Goal: Task Accomplishment & Management: Manage account settings

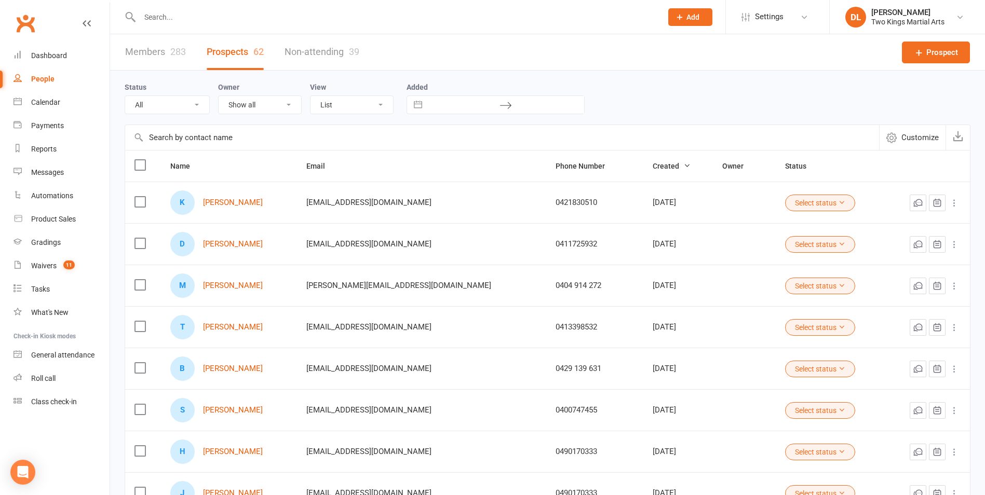
click at [162, 17] on input "text" at bounding box center [396, 17] width 518 height 15
type input "k"
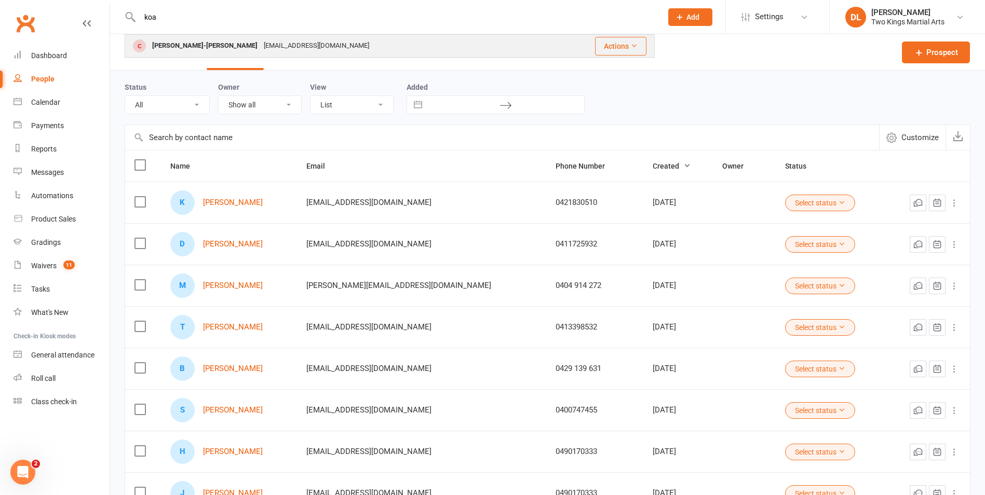
type input "koa"
click at [211, 46] on div "[PERSON_NAME]-[PERSON_NAME]" at bounding box center [205, 45] width 112 height 15
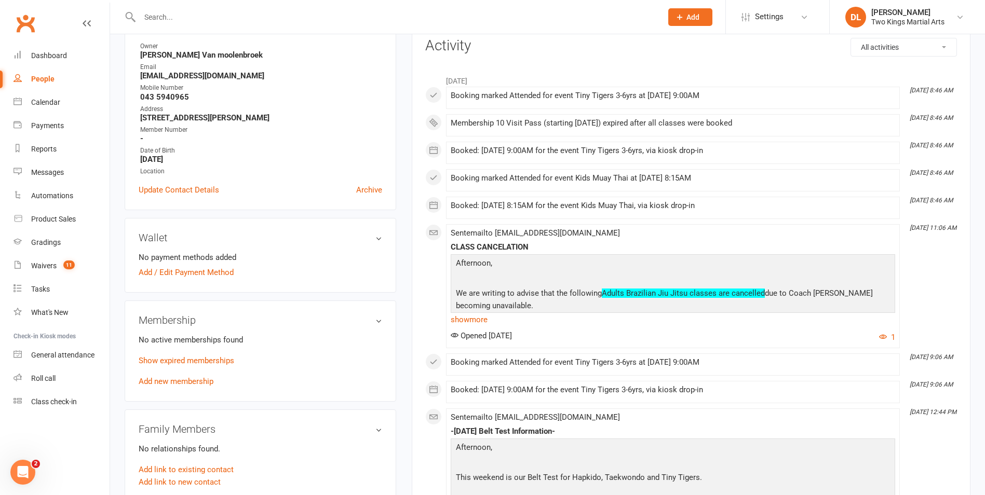
scroll to position [156, 0]
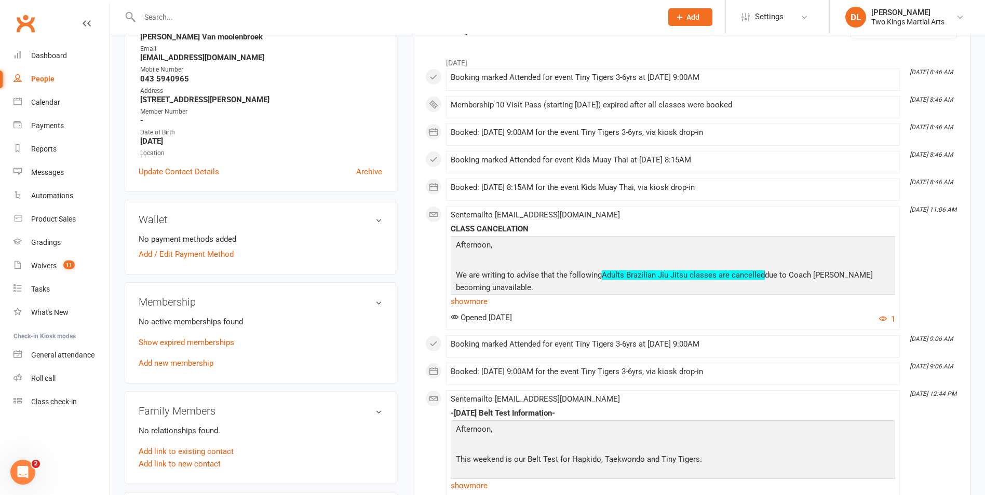
click at [193, 364] on link "Add new membership" at bounding box center [176, 363] width 75 height 9
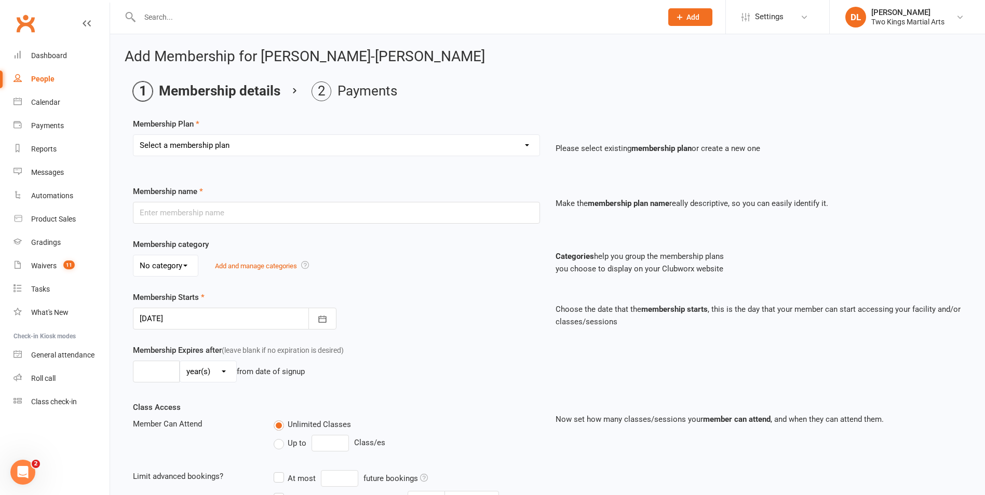
click at [521, 145] on select "Select a membership plan Create new Membership Plan 10 Visit Pass 2 Classes a w…" at bounding box center [336, 145] width 406 height 21
select select "1"
click at [133, 135] on select "Select a membership plan Create new Membership Plan 10 Visit Pass 2 Classes a w…" at bounding box center [336, 145] width 406 height 21
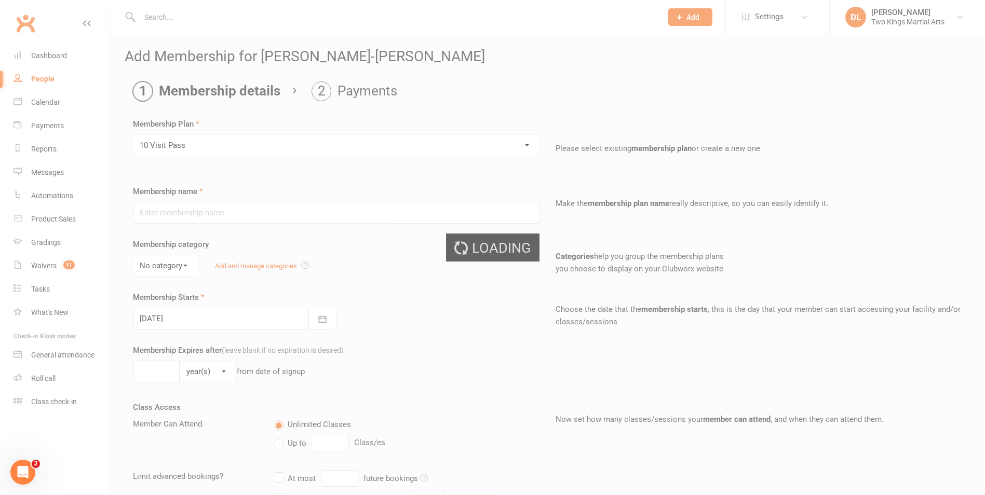
type input "10 Visit Pass"
select select "1"
type input "6"
select select "2"
type input "10"
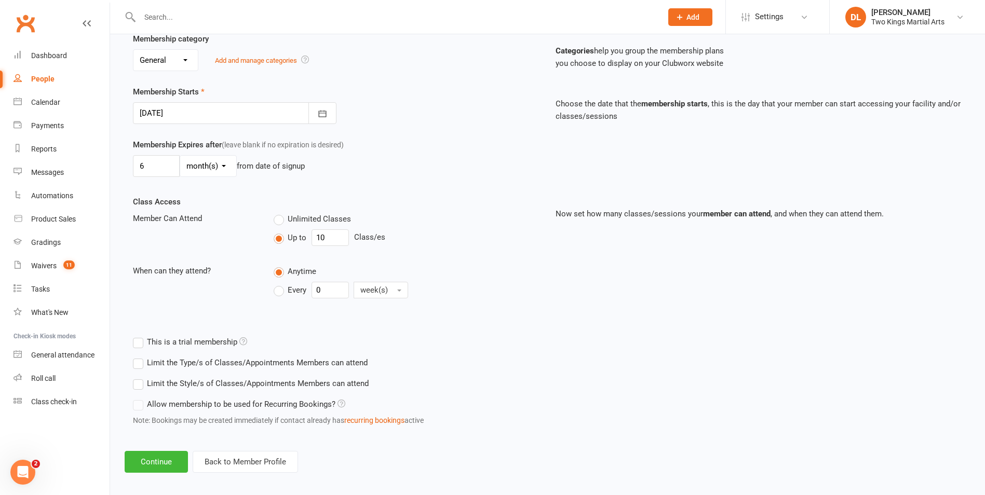
scroll to position [213, 0]
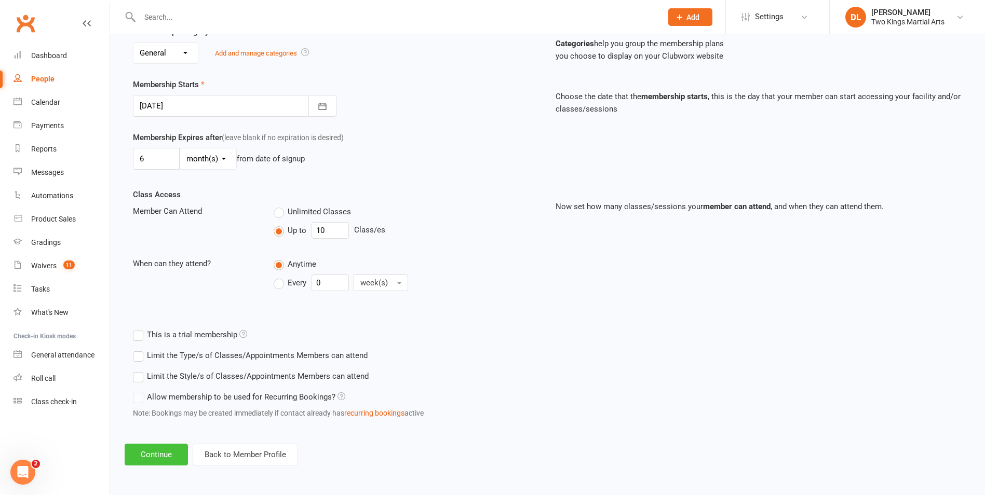
click at [162, 453] on button "Continue" at bounding box center [156, 455] width 63 height 22
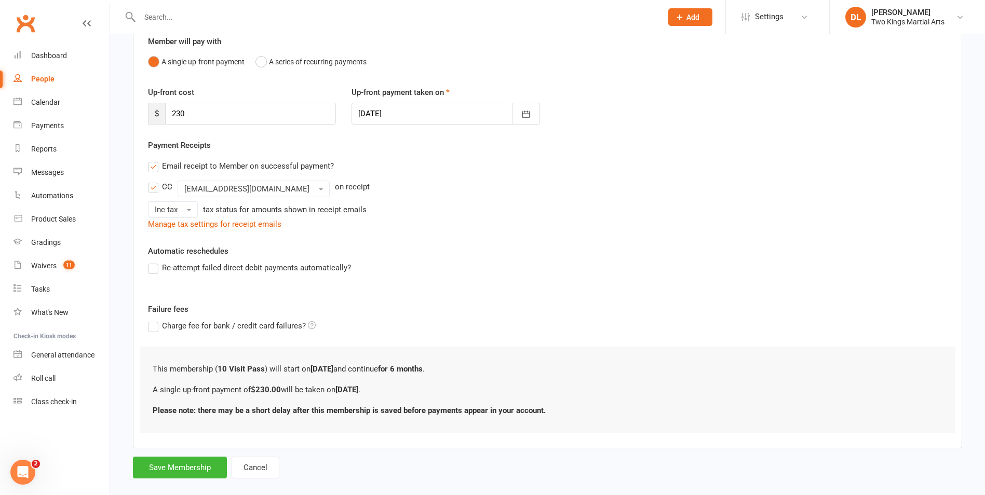
scroll to position [112, 0]
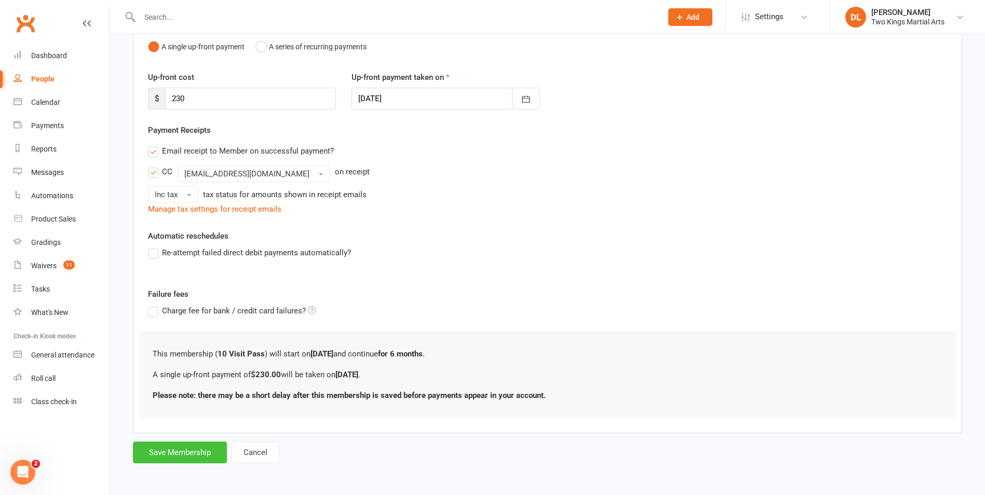
click at [192, 448] on button "Save Membership" at bounding box center [180, 453] width 94 height 22
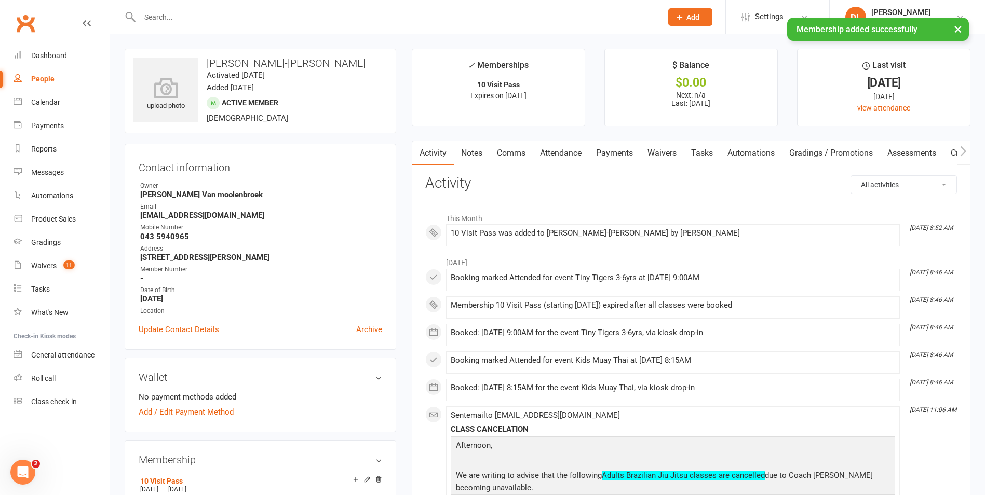
click at [621, 156] on link "Payments" at bounding box center [614, 153] width 51 height 24
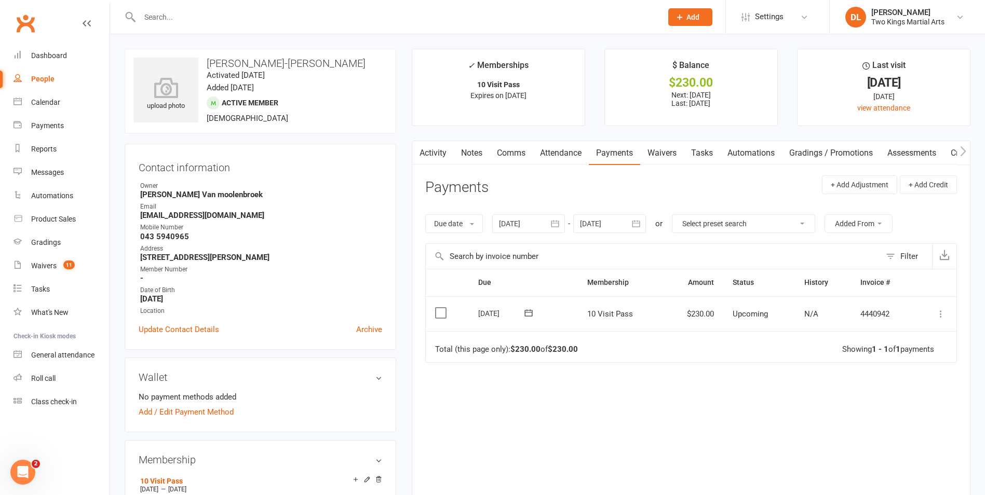
click at [939, 313] on icon at bounding box center [941, 314] width 10 height 10
click at [891, 353] on link "Mark as Paid (POS)" at bounding box center [895, 355] width 103 height 21
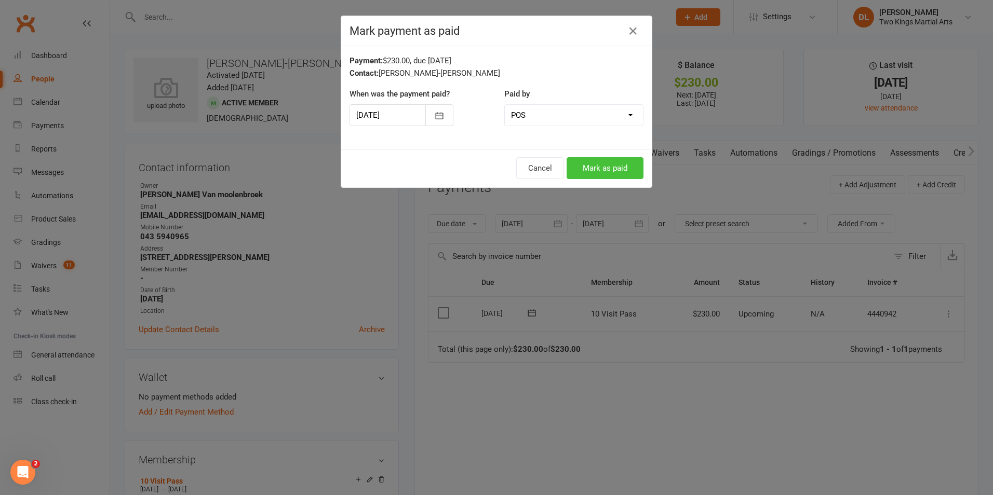
click at [579, 165] on button "Mark as paid" at bounding box center [605, 168] width 77 height 22
